Goal: Find specific fact: Find contact information

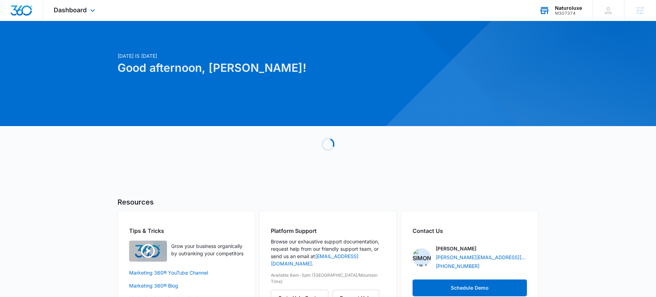
click at [577, 8] on div "Naturoluxe" at bounding box center [568, 8] width 27 height 6
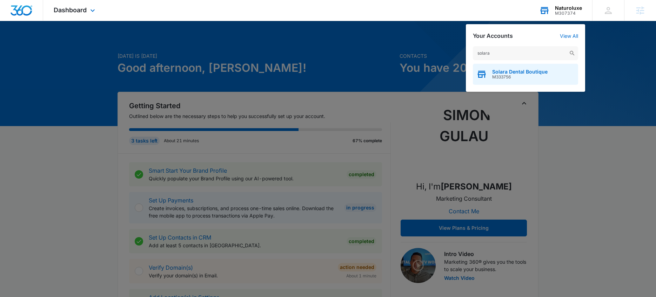
type input "solara"
click at [528, 72] on span "Solara Dental Boutique" at bounding box center [519, 72] width 55 height 6
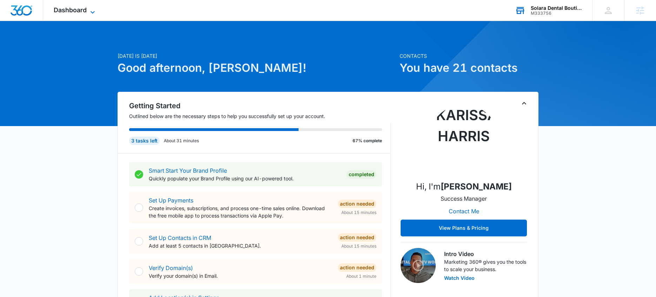
click at [80, 13] on div "Dashboard Apps Reputation Websites Forms CRM Email Social Shop Payments POS Con…" at bounding box center [75, 10] width 64 height 21
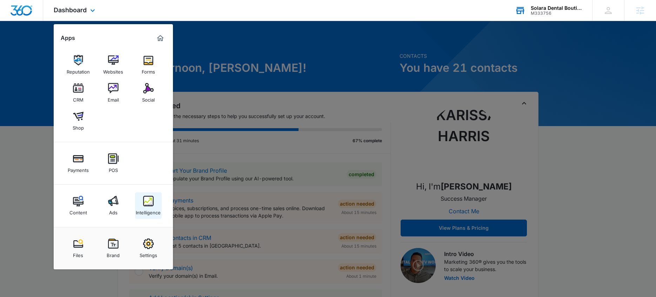
click at [143, 201] on img at bounding box center [148, 201] width 11 height 11
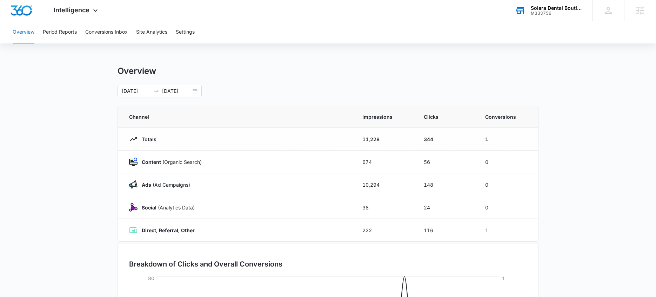
click at [199, 37] on div "Overview Period Reports Conversions Inbox Site Analytics Settings" at bounding box center [327, 32] width 639 height 22
click at [194, 35] on button "Settings" at bounding box center [185, 32] width 19 height 22
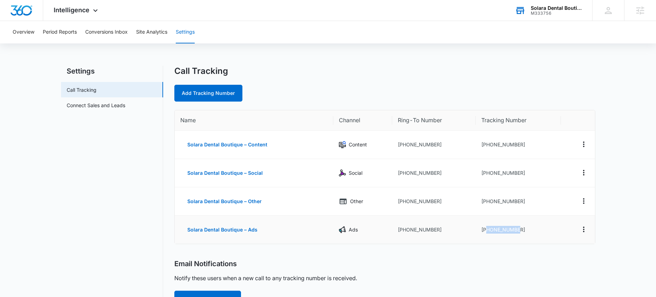
drag, startPoint x: 534, startPoint y: 230, endPoint x: 500, endPoint y: 251, distance: 39.6
click at [487, 234] on td "[PHONE_NUMBER]" at bounding box center [518, 230] width 85 height 28
copy td "7542932171"
